Goal: Task Accomplishment & Management: Use online tool/utility

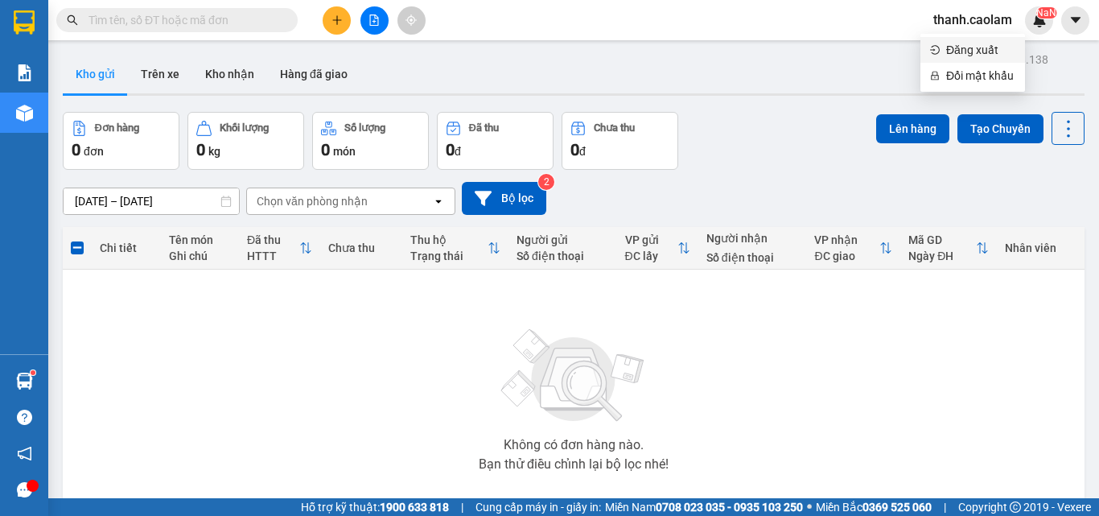
click at [959, 52] on span "Đăng xuất" at bounding box center [981, 50] width 69 height 18
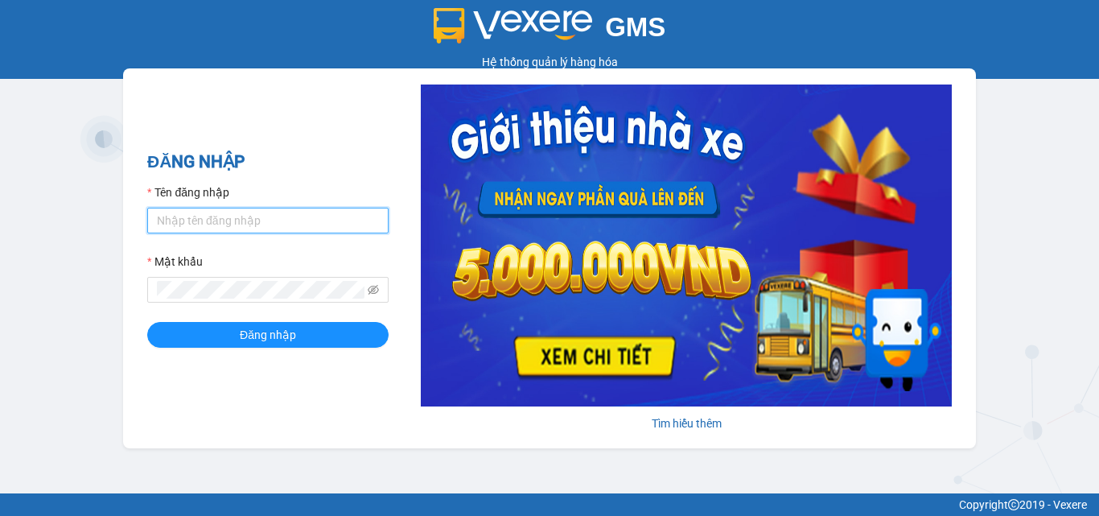
click at [306, 224] on input "Tên đăng nhập" at bounding box center [267, 221] width 241 height 26
type input "minh.caolam"
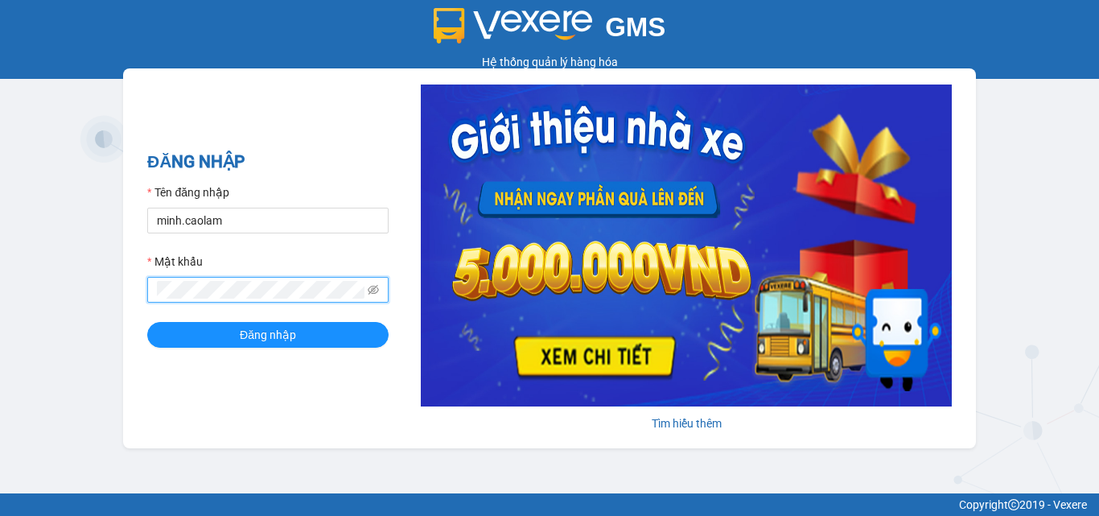
click at [147, 322] on button "Đăng nhập" at bounding box center [267, 335] width 241 height 26
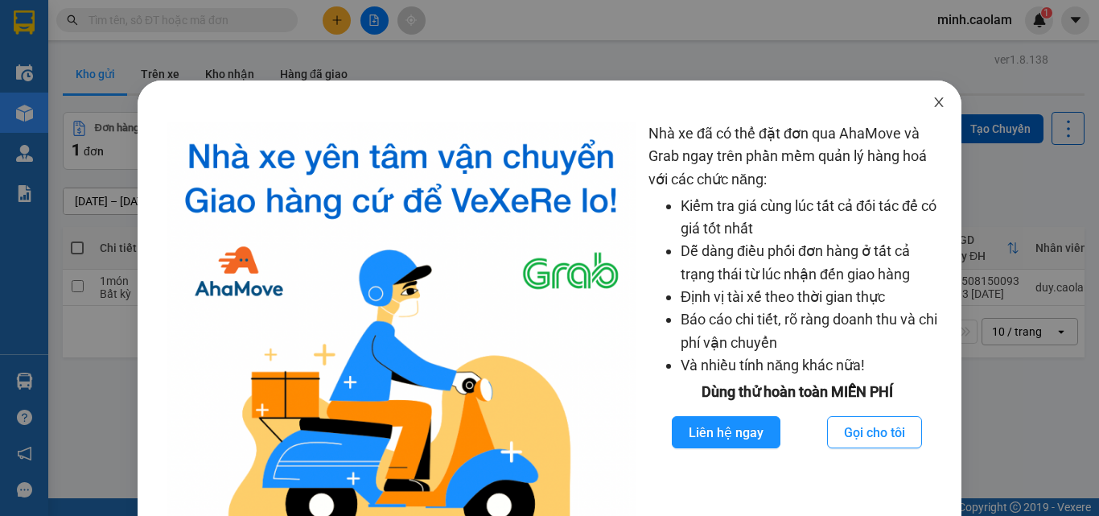
click at [934, 97] on icon "close" at bounding box center [939, 102] width 13 height 13
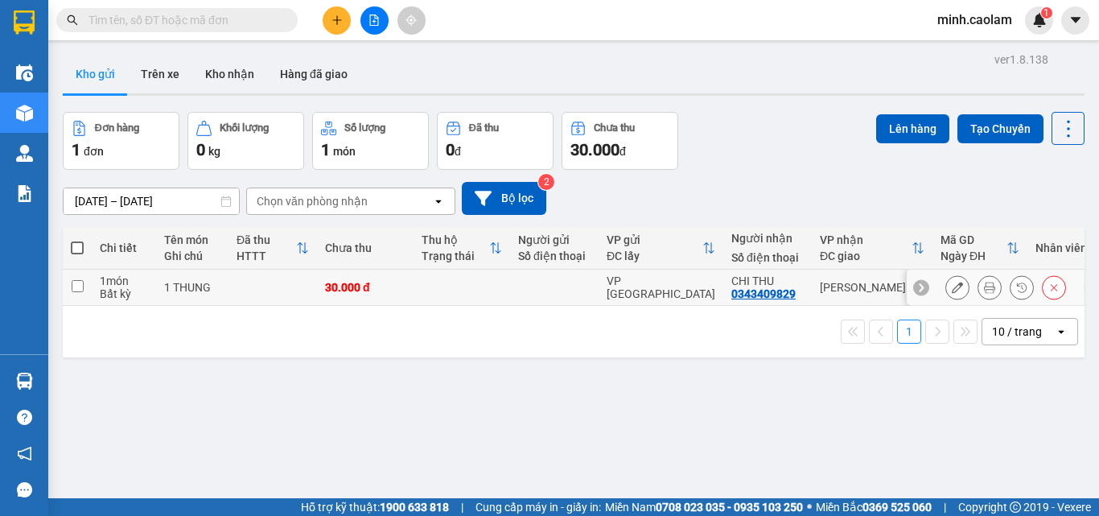
click at [546, 295] on td at bounding box center [554, 288] width 89 height 36
checkbox input "true"
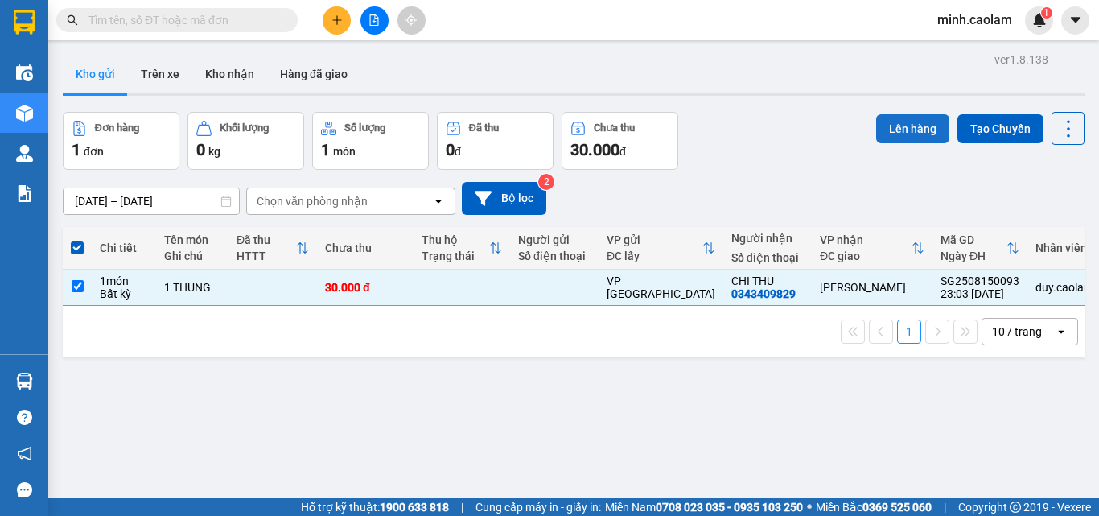
drag, startPoint x: 910, startPoint y: 134, endPoint x: 898, endPoint y: 134, distance: 11.3
click at [902, 134] on button "Lên hàng" at bounding box center [913, 128] width 73 height 29
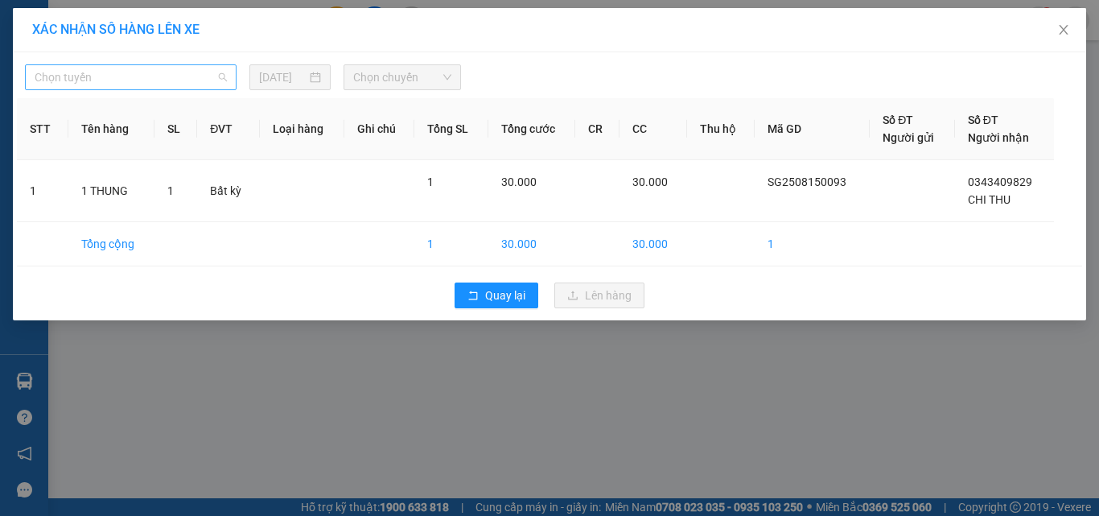
click at [167, 88] on span "Chọn tuyến" at bounding box center [131, 77] width 192 height 24
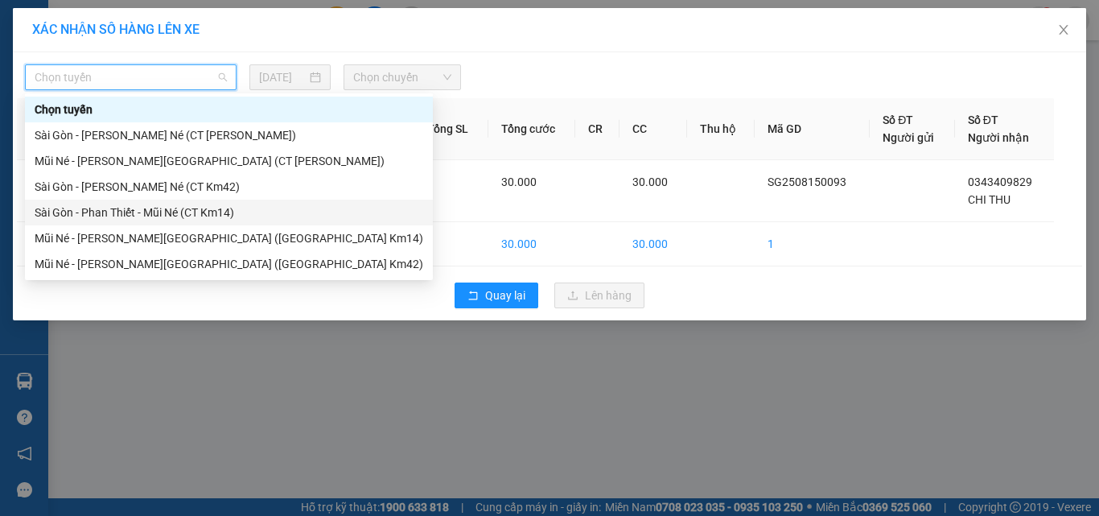
drag, startPoint x: 163, startPoint y: 200, endPoint x: 158, endPoint y: 210, distance: 10.8
click at [158, 208] on div "Sài Gòn - Phan Thiết - Mũi Né (CT Km14)" at bounding box center [229, 213] width 408 height 26
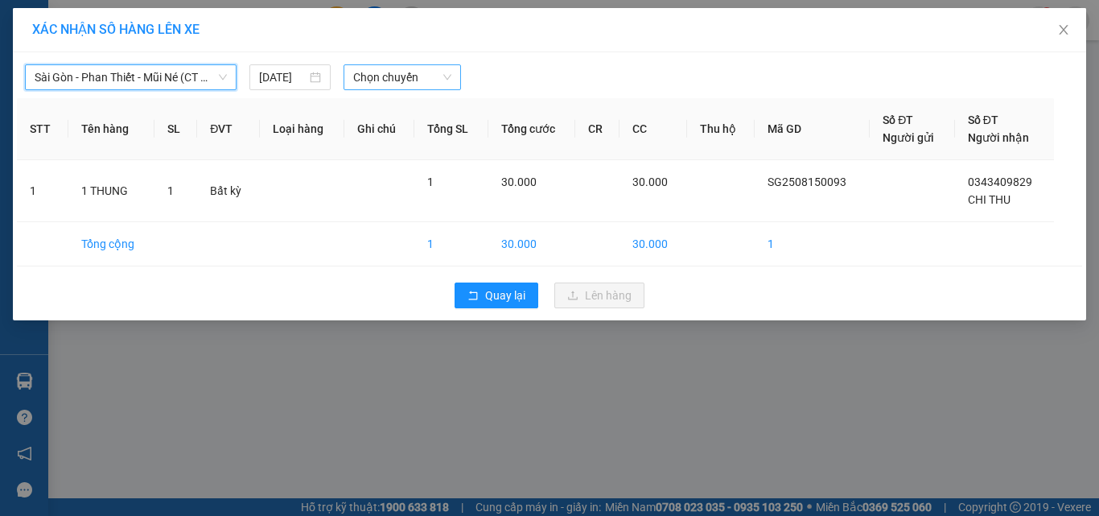
click at [370, 84] on span "Chọn chuyến" at bounding box center [402, 77] width 99 height 24
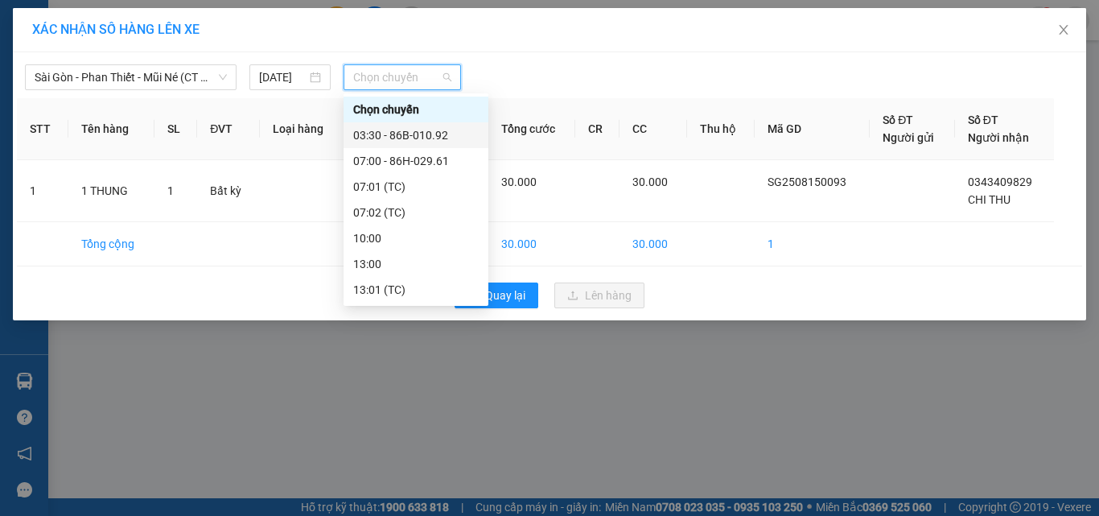
click at [427, 134] on div "03:30 - 86B-010.92" at bounding box center [416, 135] width 126 height 18
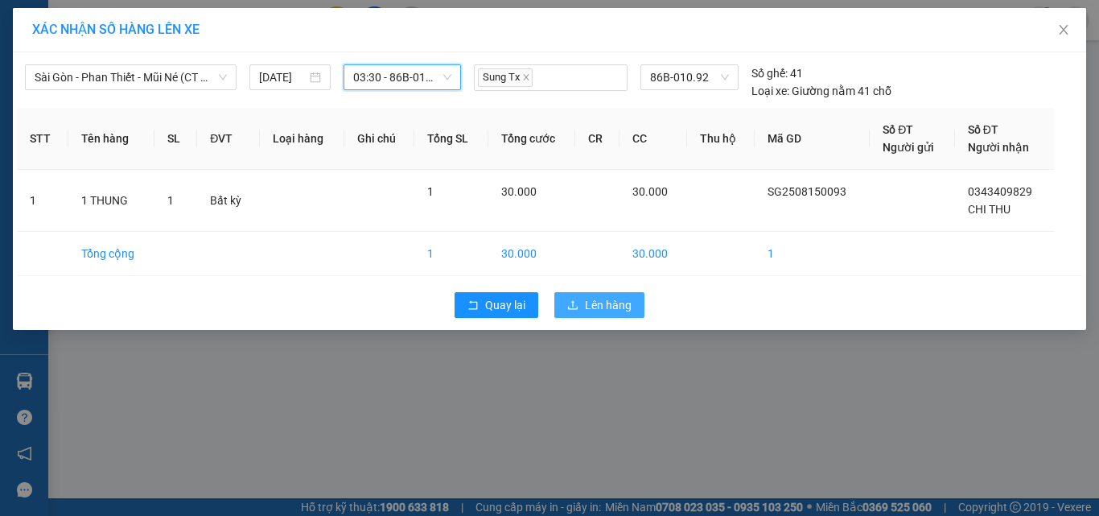
click at [584, 304] on button "Lên hàng" at bounding box center [600, 305] width 90 height 26
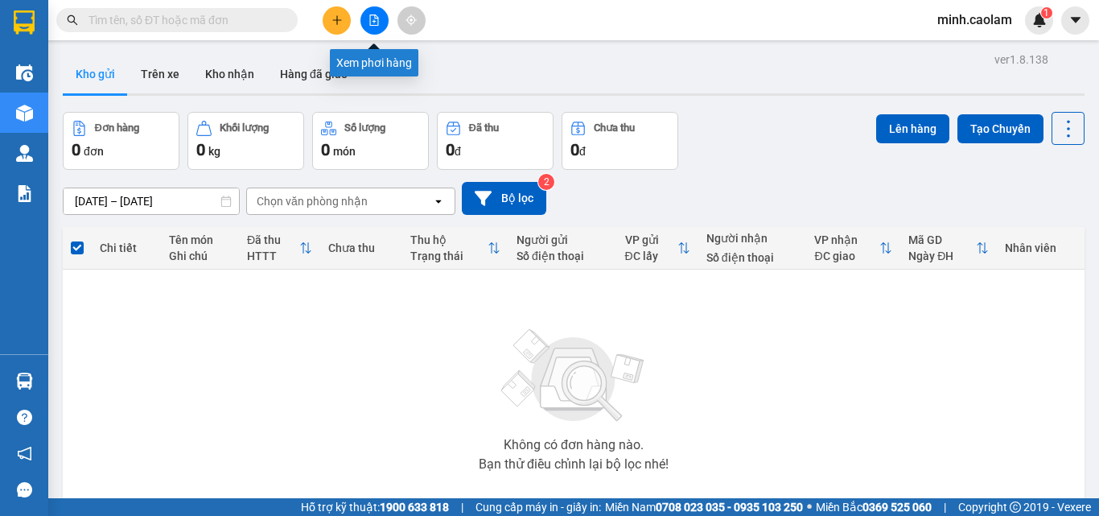
click at [373, 18] on icon "file-add" at bounding box center [374, 19] width 11 height 11
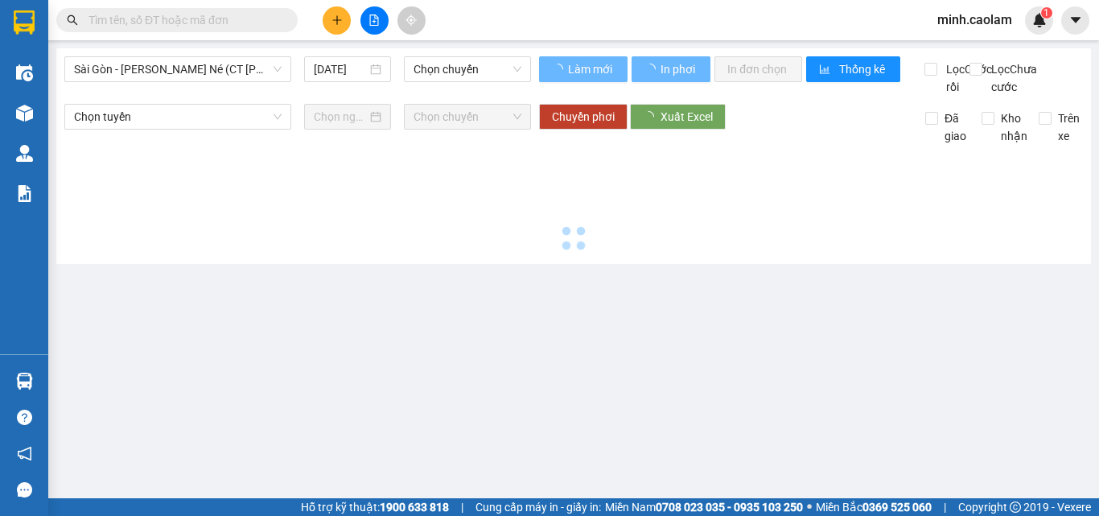
type input "[DATE]"
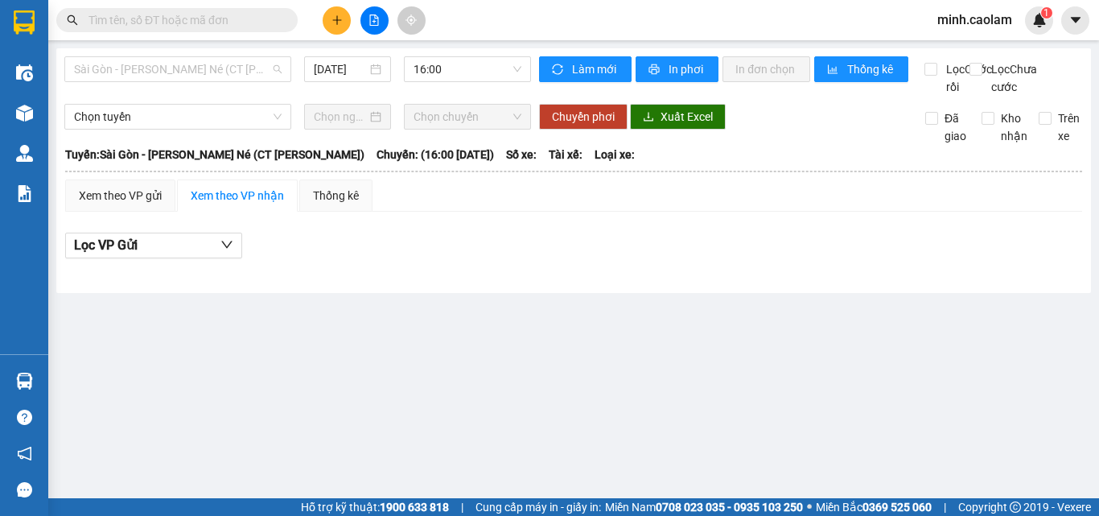
drag, startPoint x: 130, startPoint y: 74, endPoint x: 84, endPoint y: 108, distance: 57.0
click at [126, 73] on span "Sài Gòn - [PERSON_NAME] Né (CT [PERSON_NAME])" at bounding box center [178, 69] width 208 height 24
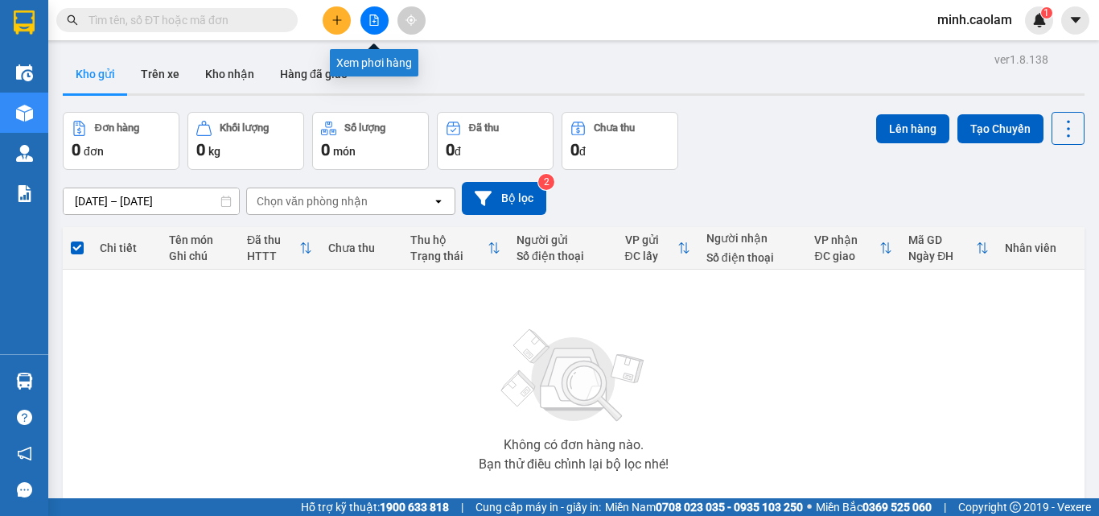
click at [376, 27] on button at bounding box center [375, 20] width 28 height 28
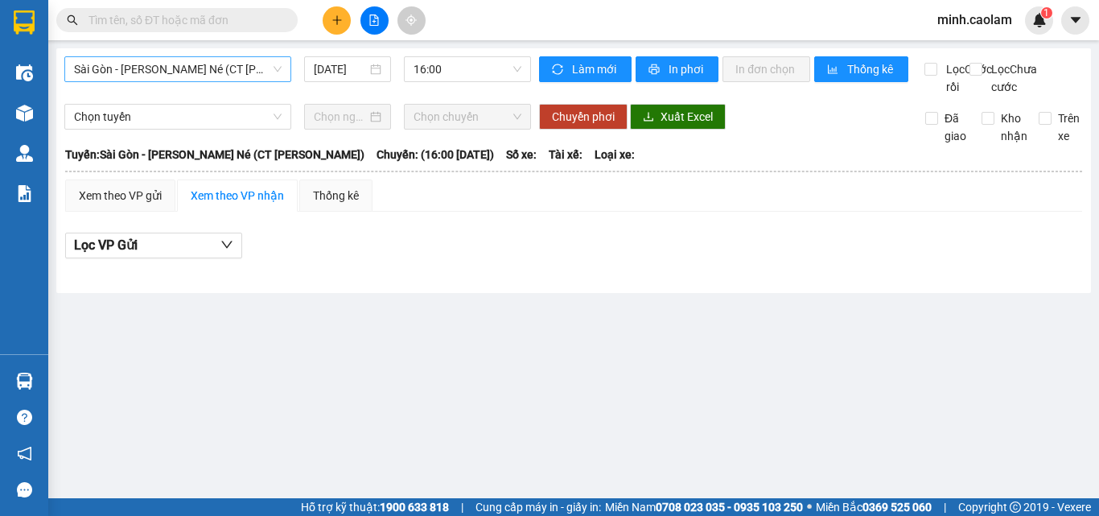
click at [204, 74] on span "Sài Gòn - [PERSON_NAME] Né (CT [PERSON_NAME])" at bounding box center [178, 69] width 208 height 24
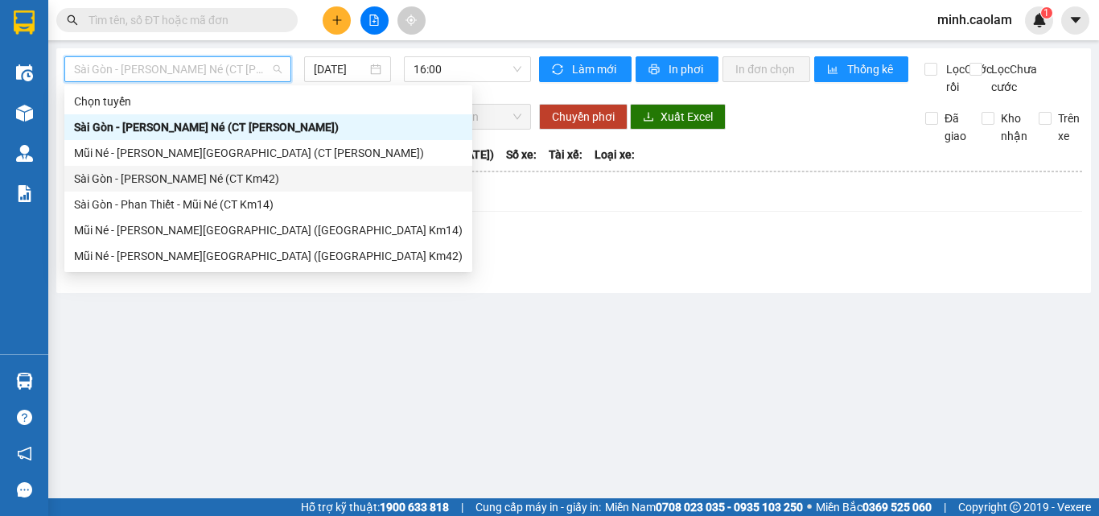
click at [187, 175] on div "Sài Gòn - [PERSON_NAME] Né (CT Km42)" at bounding box center [268, 179] width 389 height 18
type input "[DATE]"
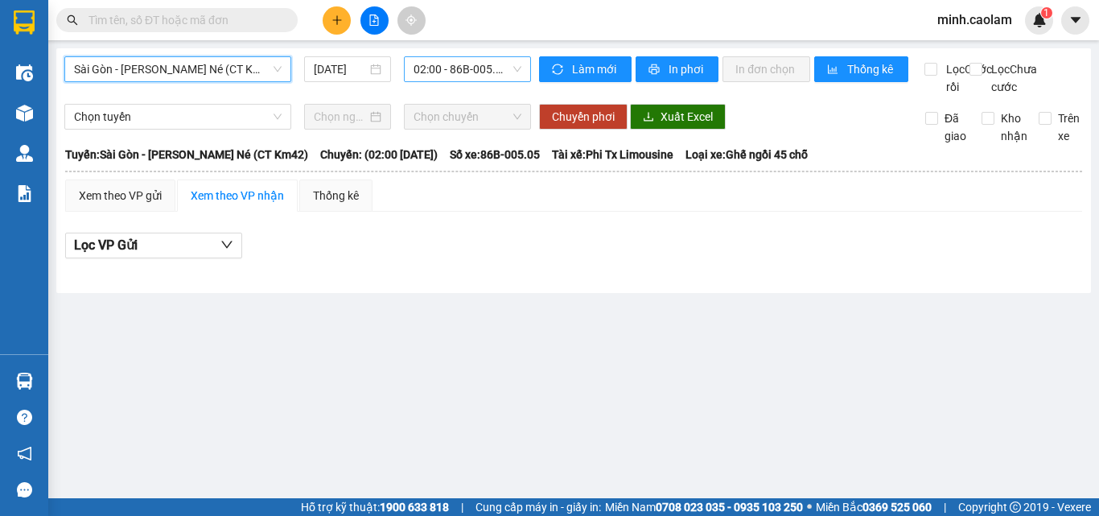
click at [468, 70] on span "02:00 - 86B-005.05" at bounding box center [468, 69] width 108 height 24
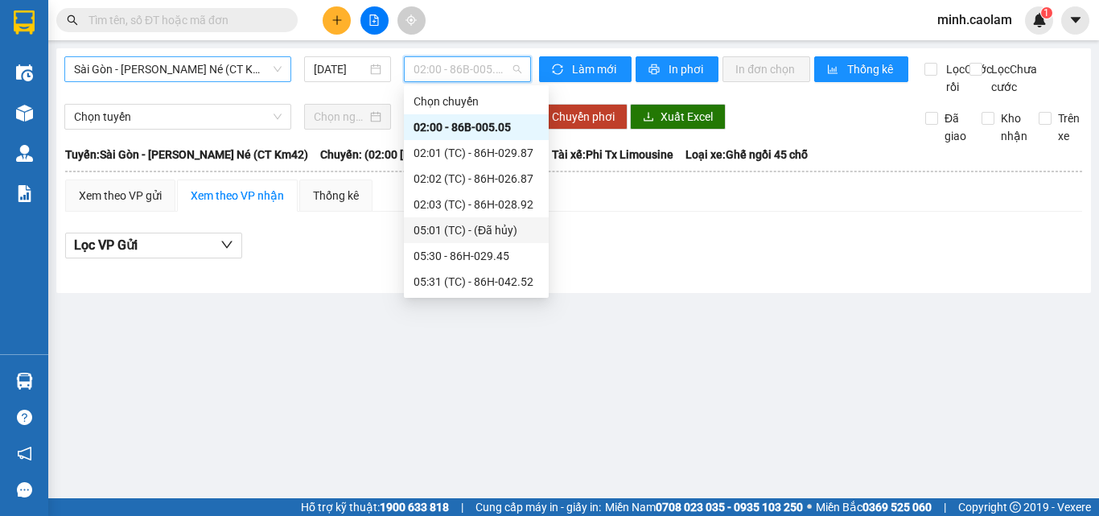
click at [199, 62] on span "Sài Gòn - [PERSON_NAME] Né (CT Km42)" at bounding box center [178, 69] width 208 height 24
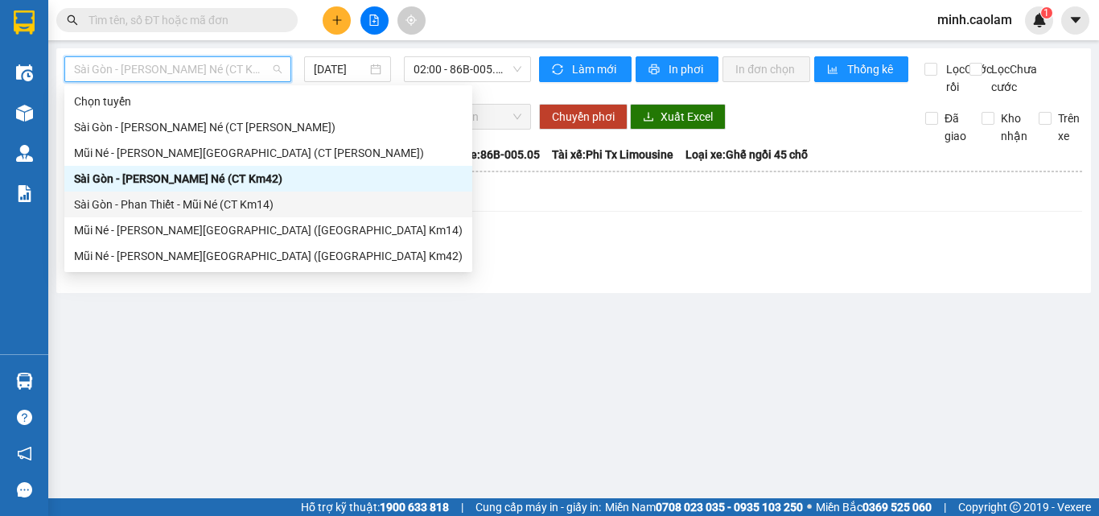
click at [188, 200] on div "Sài Gòn - Phan Thiết - Mũi Né (CT Km14)" at bounding box center [268, 205] width 389 height 18
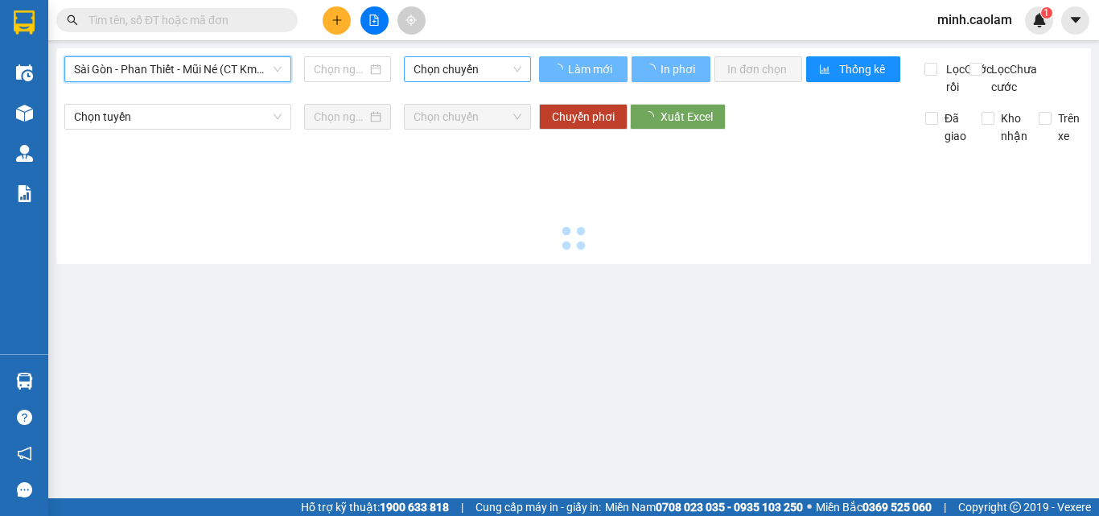
type input "[DATE]"
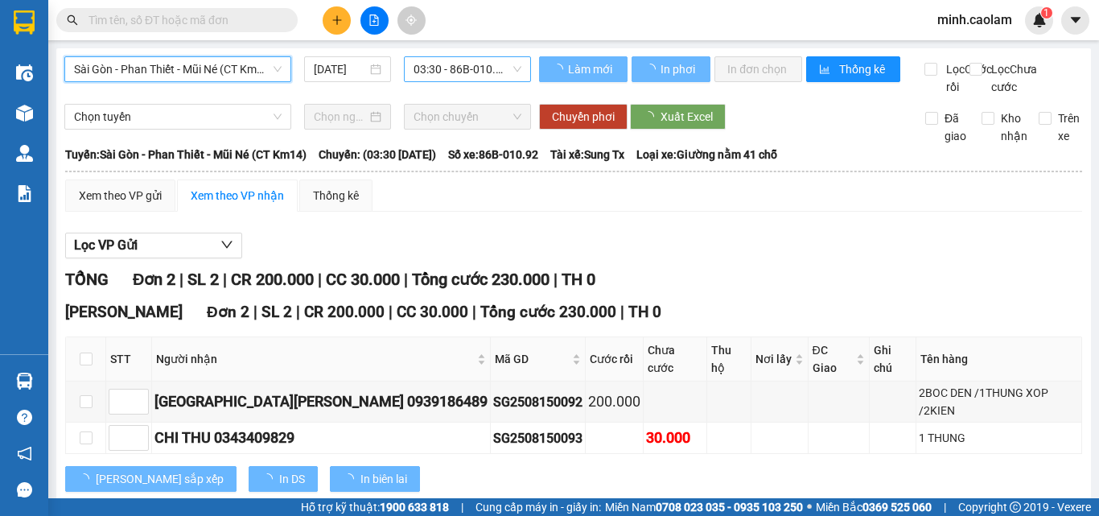
click at [474, 67] on span "03:30 - 86B-010.92" at bounding box center [468, 69] width 108 height 24
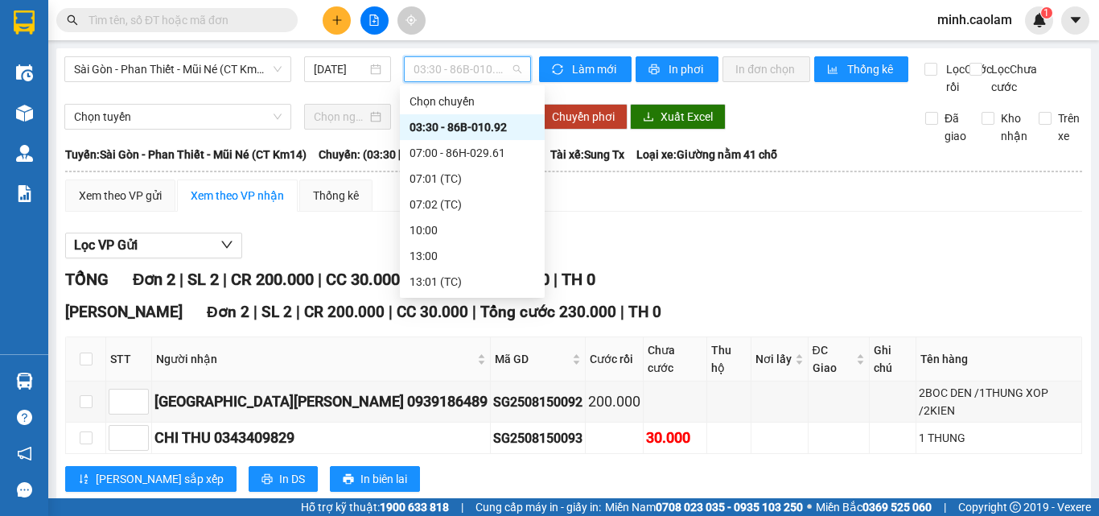
click at [872, 259] on div "Lọc VP Gửi" at bounding box center [573, 246] width 1017 height 27
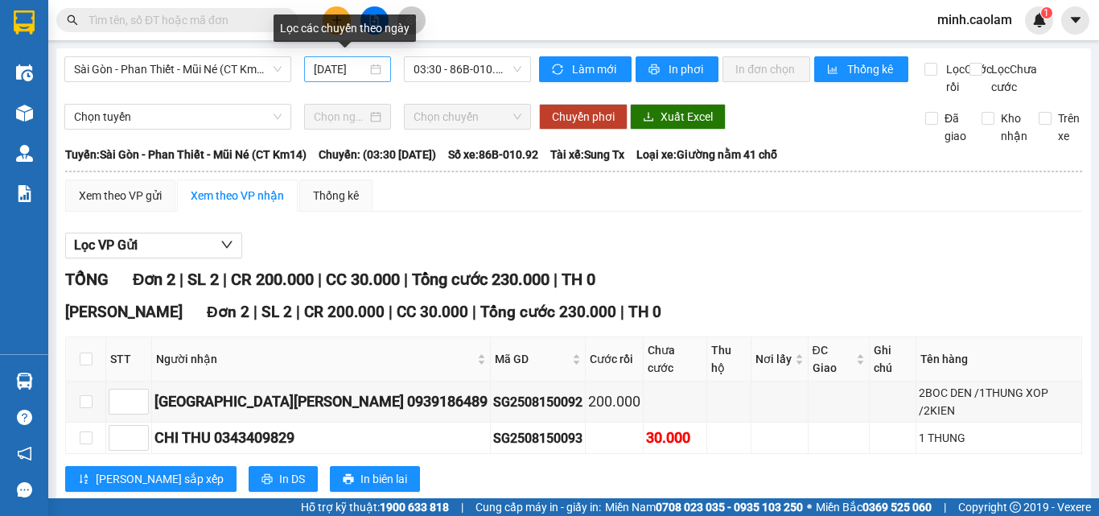
click at [321, 58] on div "[DATE]" at bounding box center [347, 69] width 87 height 26
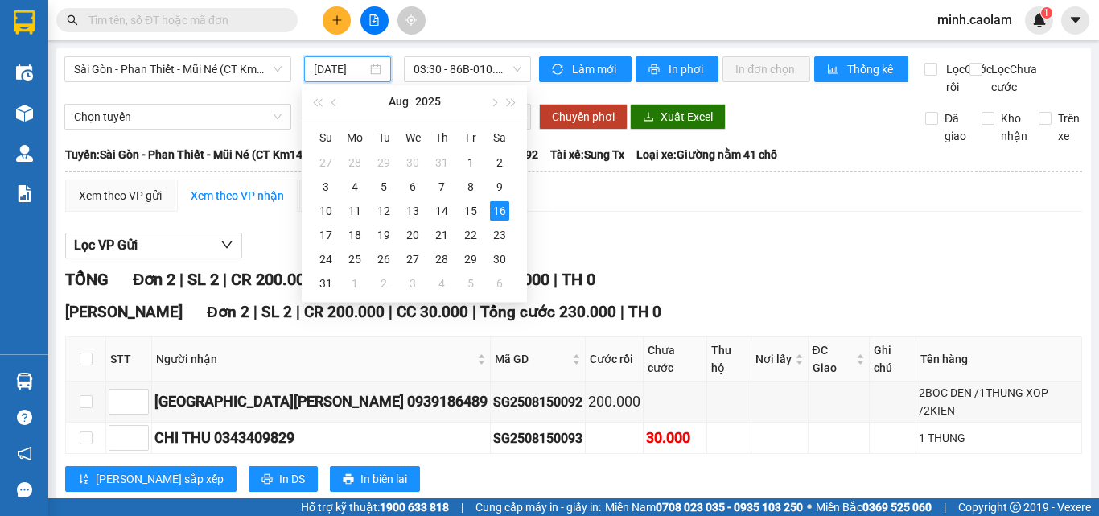
drag, startPoint x: 827, startPoint y: 252, endPoint x: 811, endPoint y: 228, distance: 29.0
click at [823, 250] on div "Lọc VP Gửi" at bounding box center [573, 246] width 1017 height 27
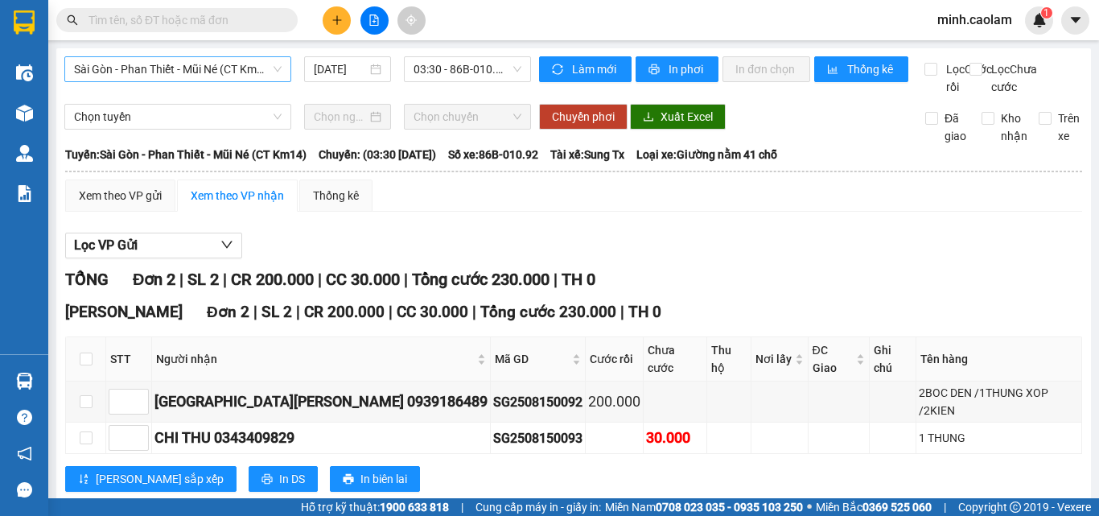
click at [214, 76] on span "Sài Gòn - Phan Thiết - Mũi Né (CT Km14)" at bounding box center [178, 69] width 208 height 24
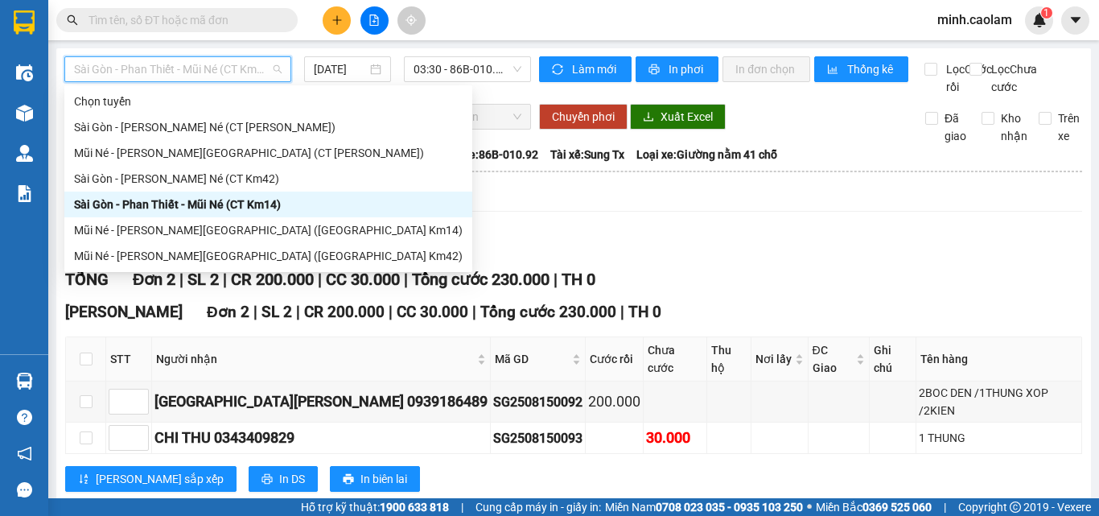
drag, startPoint x: 735, startPoint y: 287, endPoint x: 720, endPoint y: 273, distance: 21.1
click at [728, 282] on div "Lọc VP Gửi [PERSON_NAME] 2 | SL 2 | CR 200.000 | CC 30.000 | [PERSON_NAME] 230…" at bounding box center [573, 368] width 1017 height 287
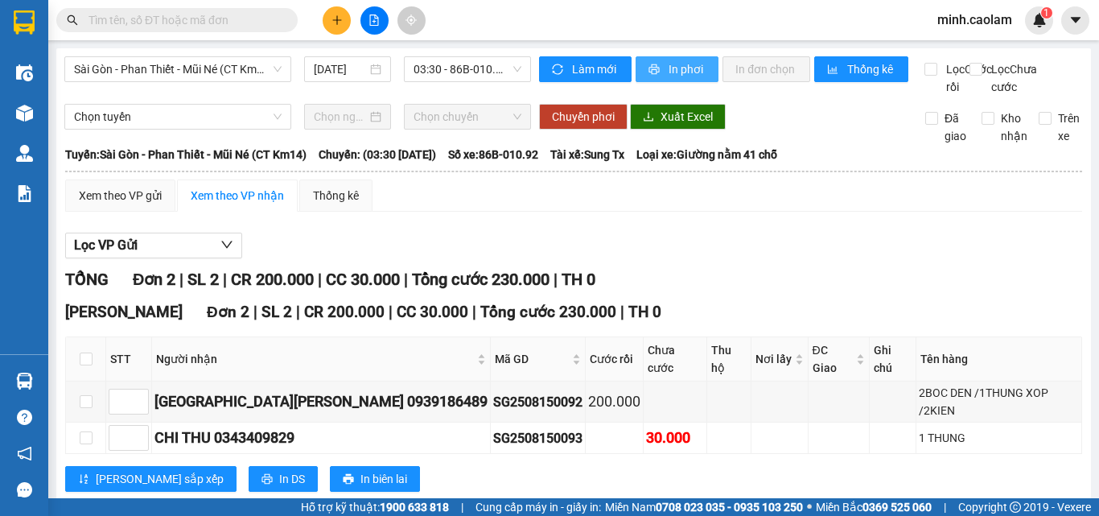
click at [691, 72] on span "In phơi" at bounding box center [687, 69] width 37 height 18
